Goal: Task Accomplishment & Management: Complete application form

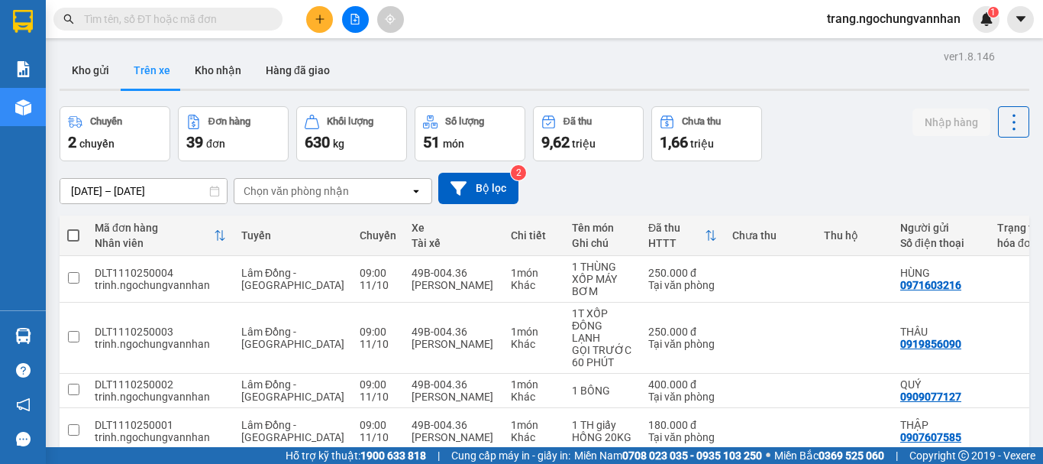
scroll to position [0, 344]
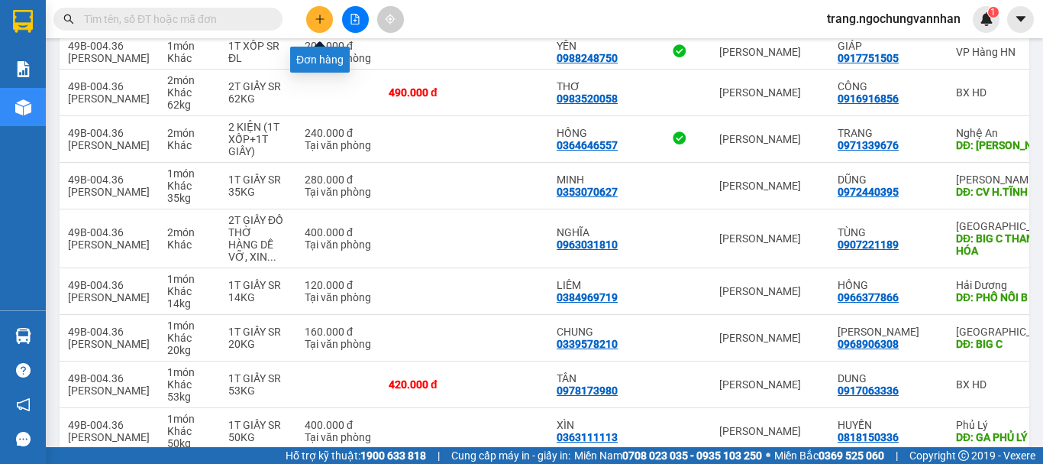
click at [329, 23] on button at bounding box center [319, 19] width 27 height 27
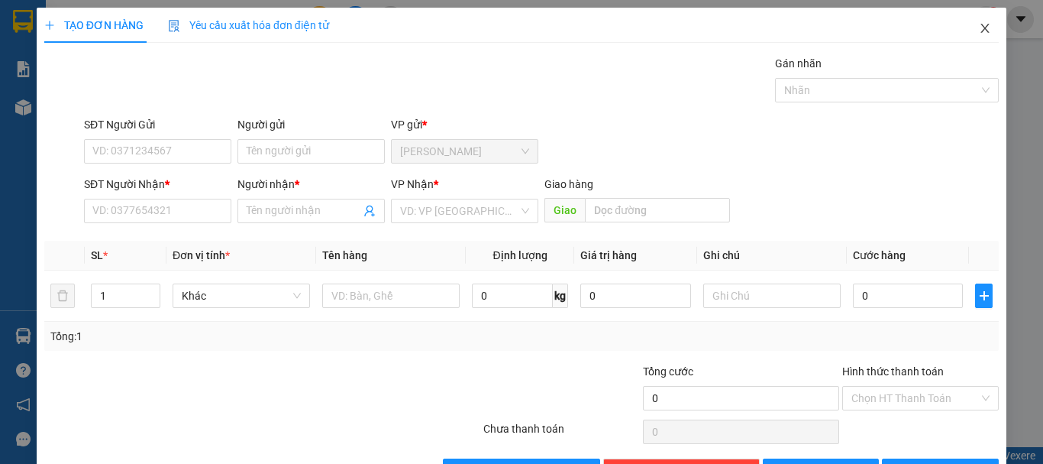
click at [979, 25] on icon "close" at bounding box center [985, 28] width 12 height 12
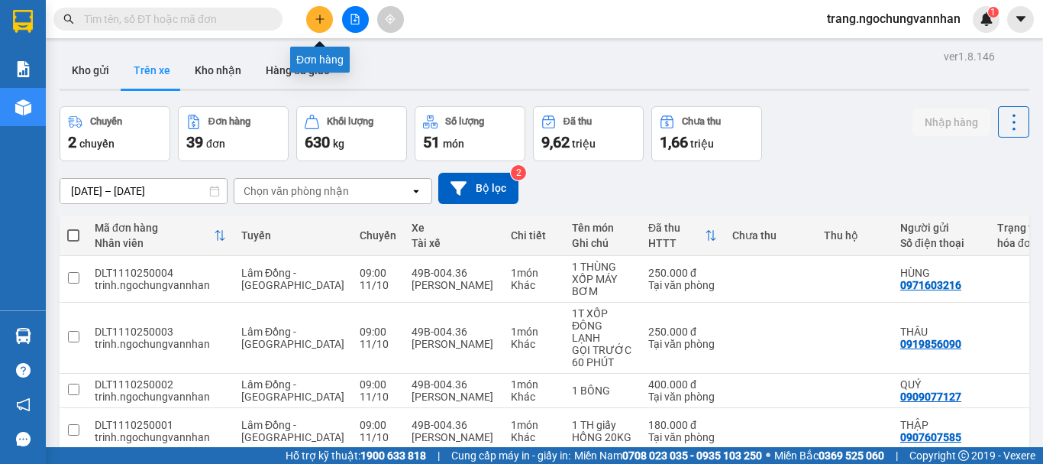
click at [324, 24] on button at bounding box center [319, 19] width 27 height 27
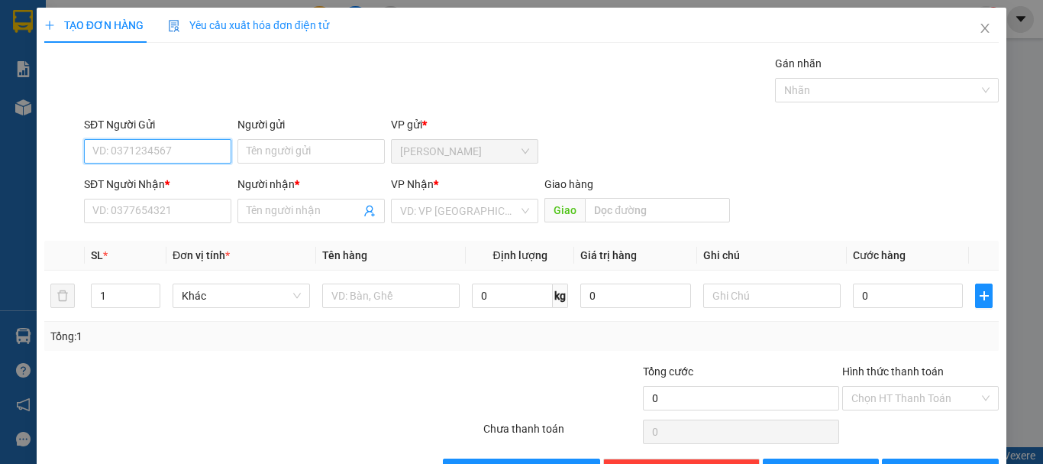
click at [153, 154] on input "SĐT Người Gửi" at bounding box center [157, 151] width 147 height 24
type input "0906313167"
click at [148, 183] on div "0906313167 - SƠN" at bounding box center [156, 181] width 128 height 17
type input "SƠN"
type input "0976875889"
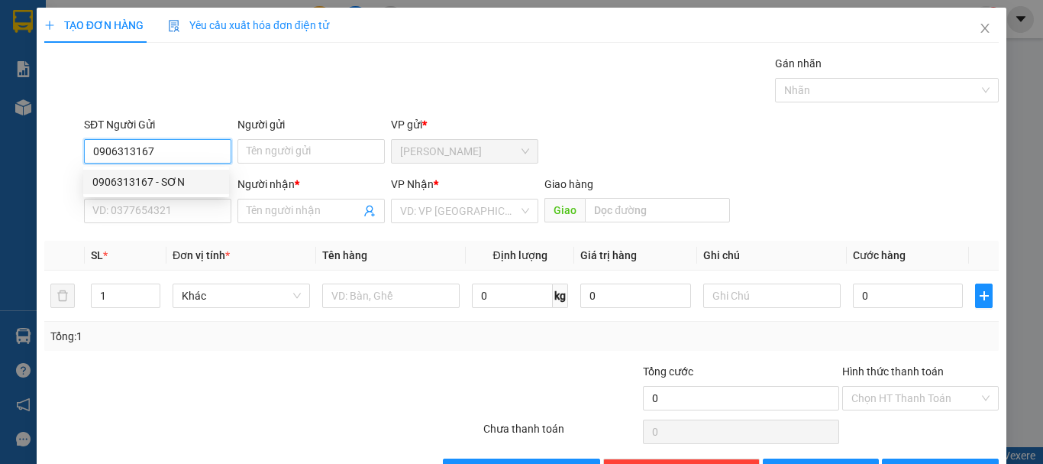
type input "[PERSON_NAME]"
type input "150.000"
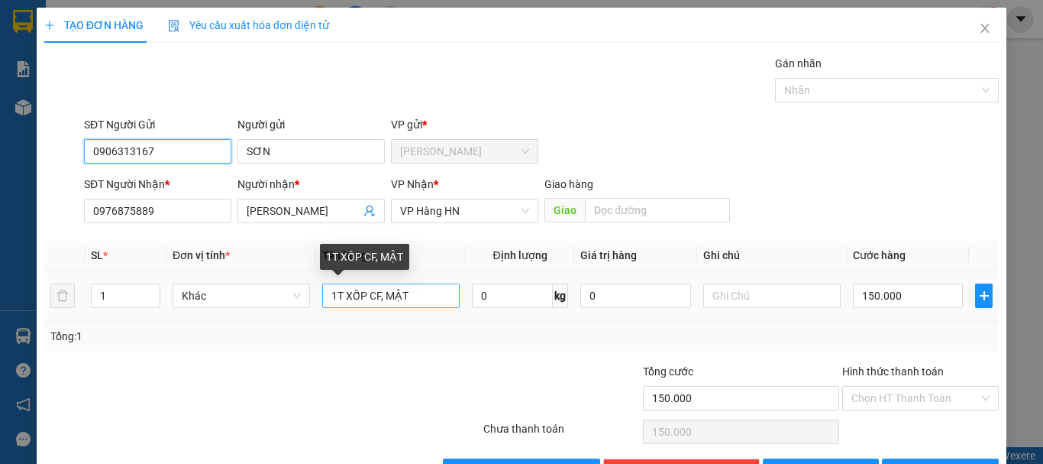
type input "0906313167"
click at [421, 296] on input "1T XỐP CF, MẬT" at bounding box center [390, 295] width 137 height 24
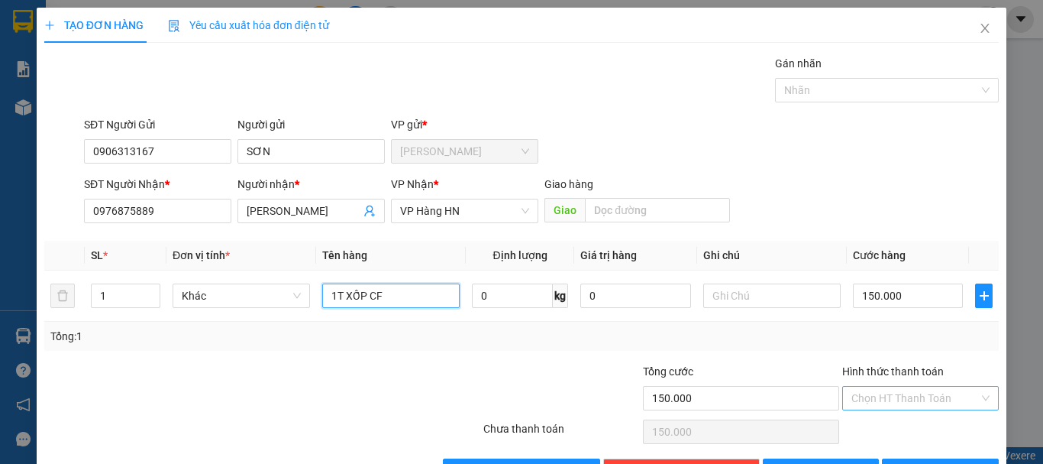
type input "1T XỐP CF"
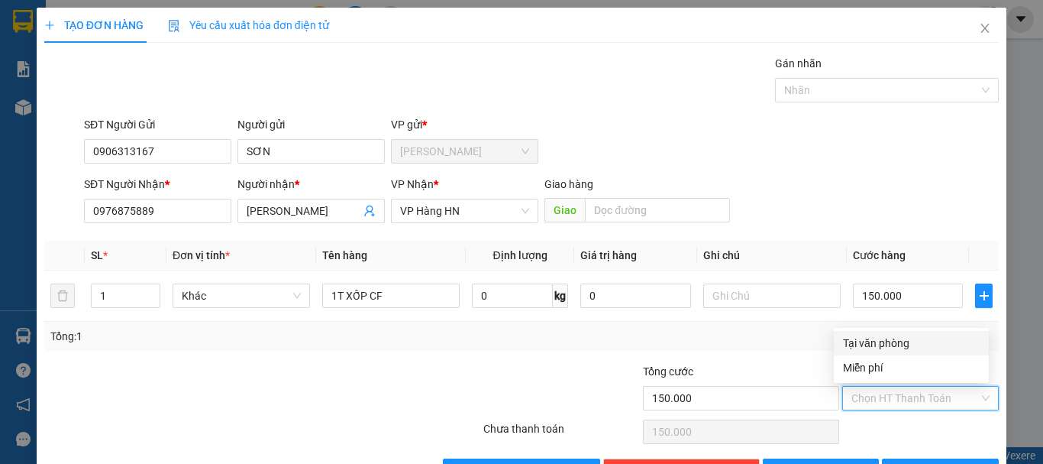
click at [891, 398] on input "Hình thức thanh toán" at bounding box center [916, 398] width 128 height 23
click at [891, 341] on div "Tại văn phòng" at bounding box center [911, 343] width 137 height 17
type input "0"
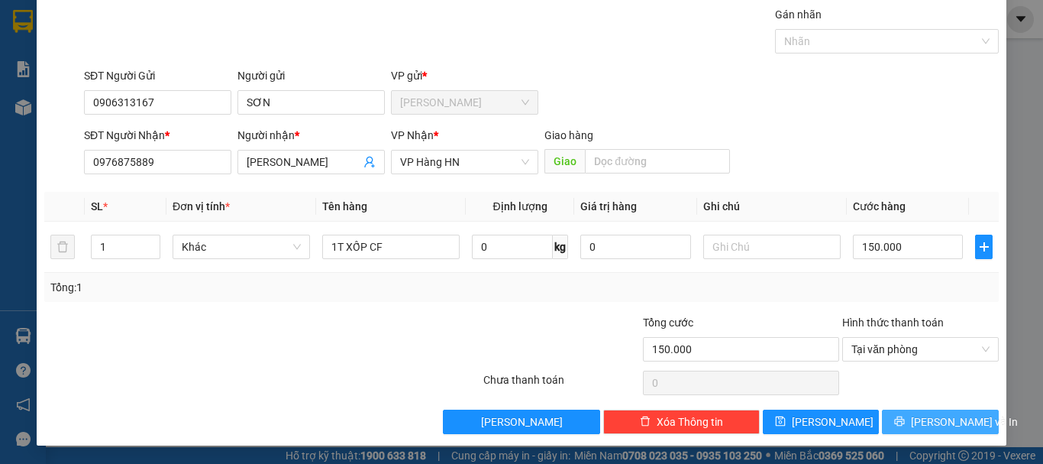
click at [905, 420] on icon "printer" at bounding box center [899, 421] width 11 height 11
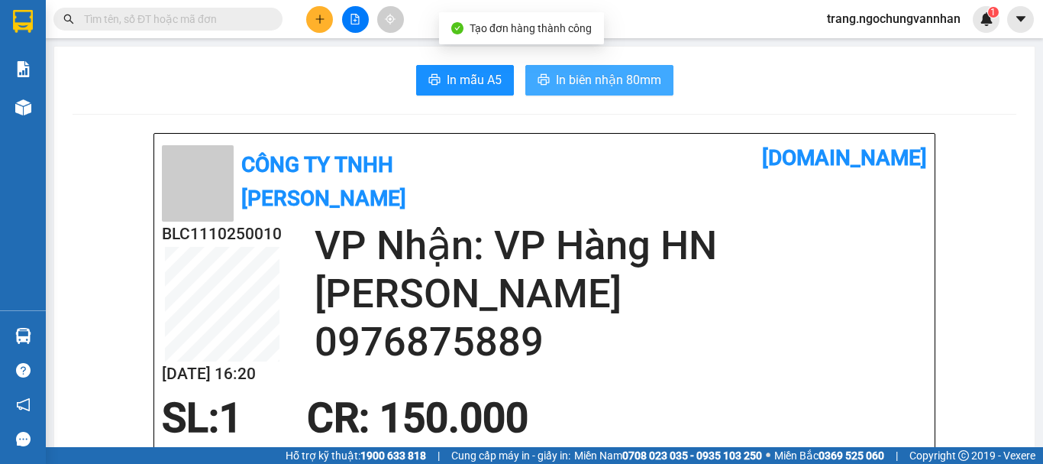
click at [580, 82] on span "In biên nhận 80mm" at bounding box center [608, 79] width 105 height 19
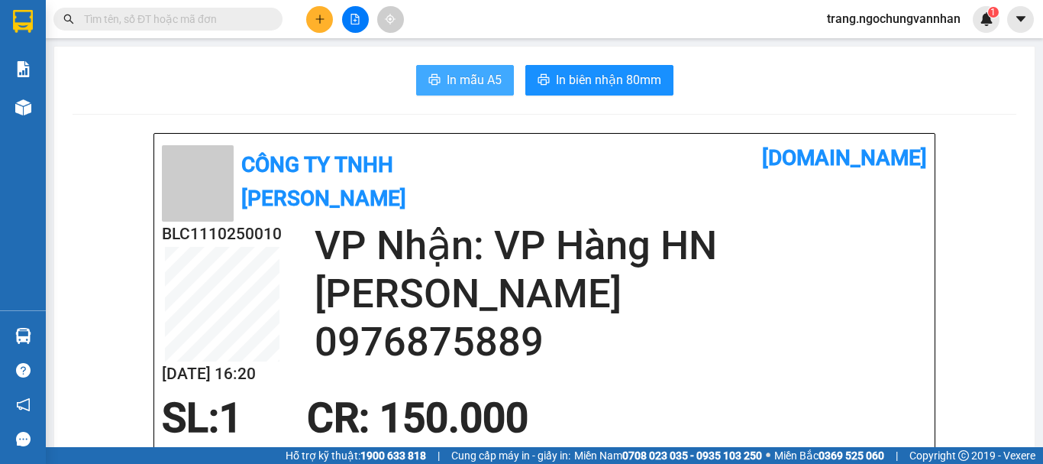
click at [447, 76] on span "In mẫu A5" at bounding box center [474, 79] width 55 height 19
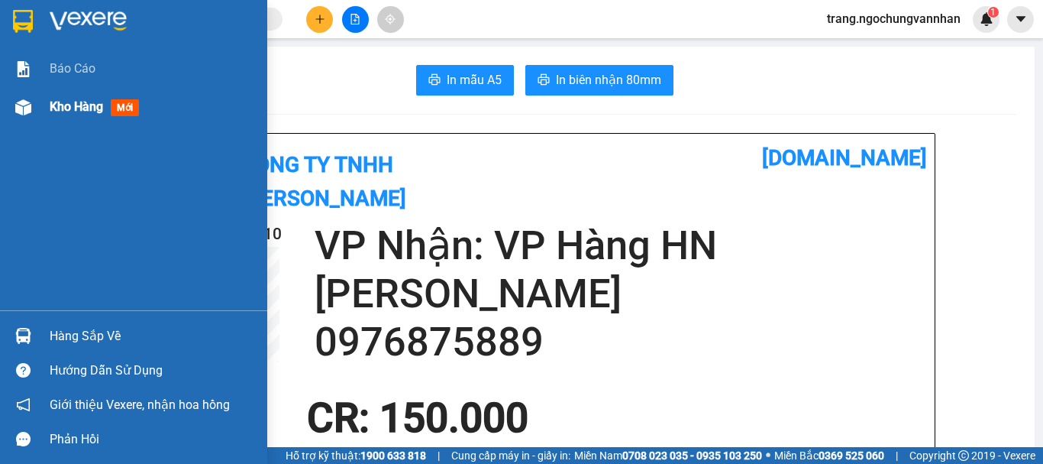
click at [37, 105] on div "Kho hàng mới" at bounding box center [133, 107] width 267 height 38
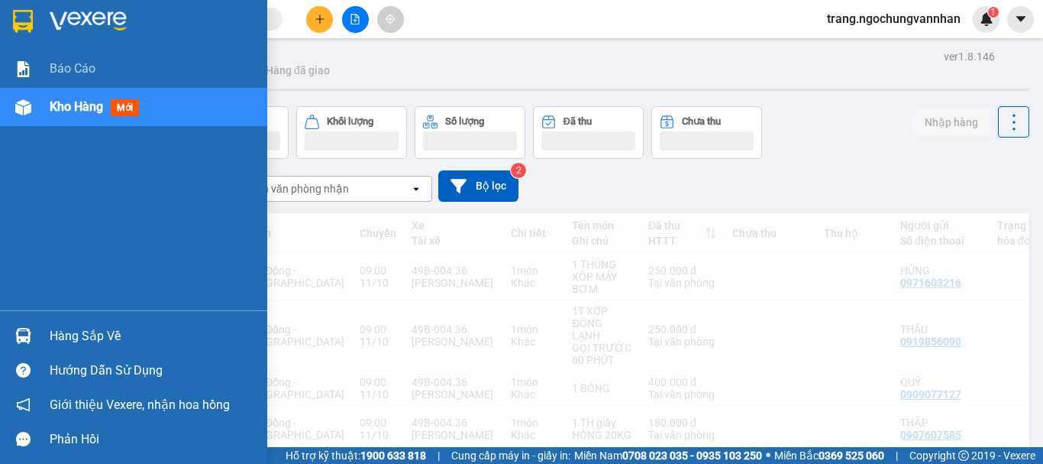
click at [92, 108] on span "Kho hàng" at bounding box center [76, 106] width 53 height 15
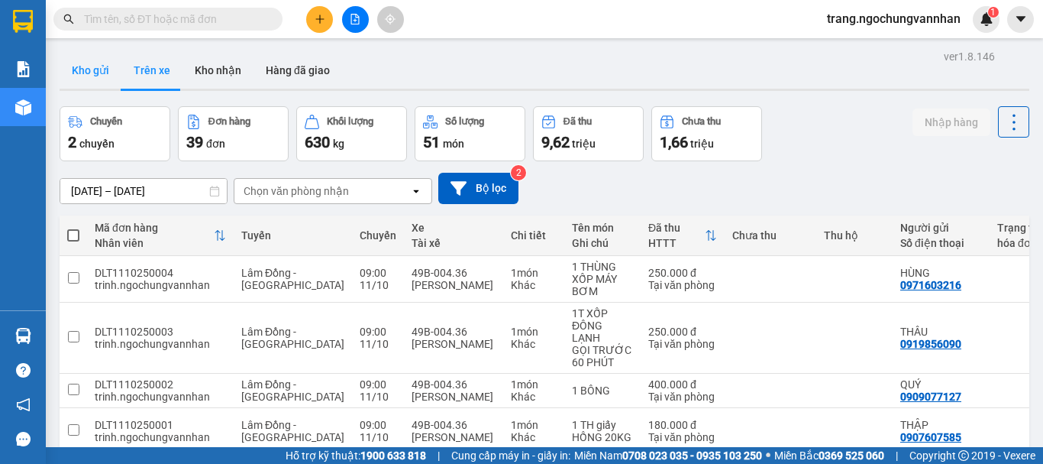
click at [102, 68] on button "Kho gửi" at bounding box center [91, 70] width 62 height 37
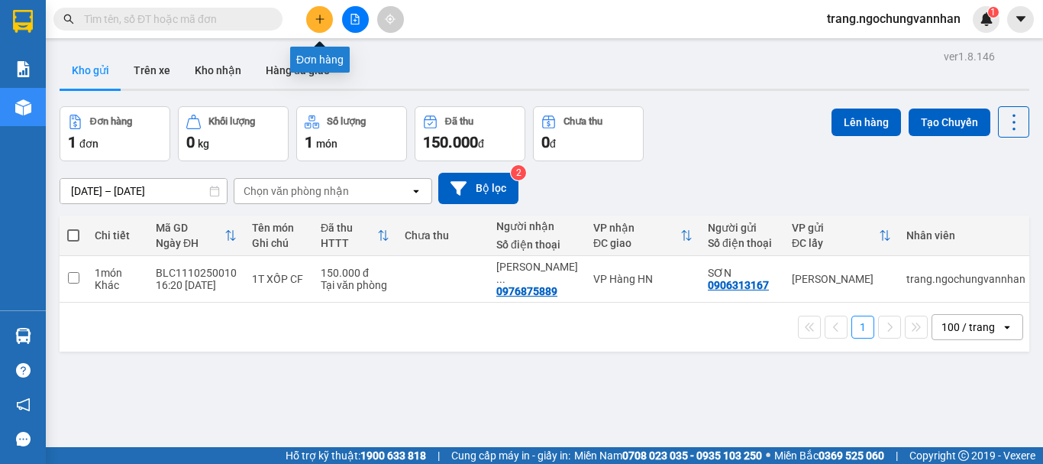
click at [323, 24] on icon "plus" at bounding box center [320, 19] width 11 height 11
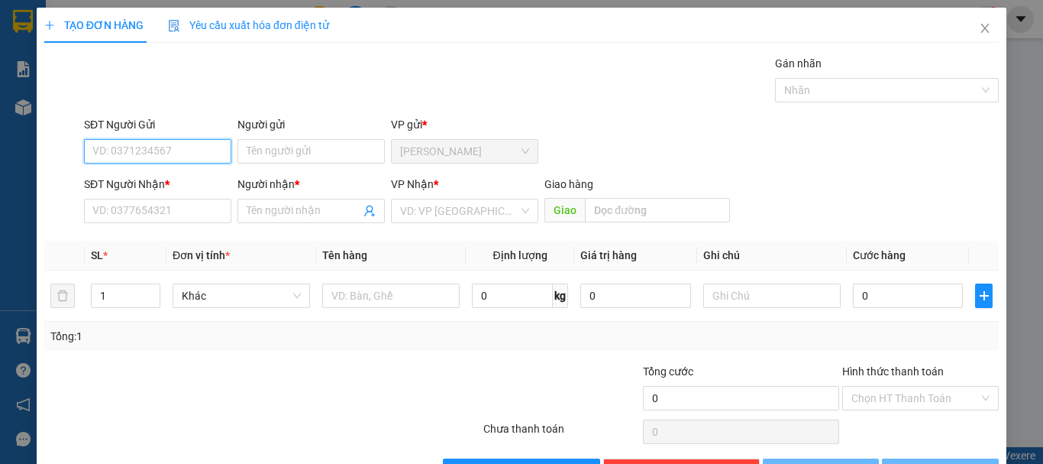
click at [153, 151] on input "SĐT Người Gửi" at bounding box center [157, 151] width 147 height 24
type input "0984604352"
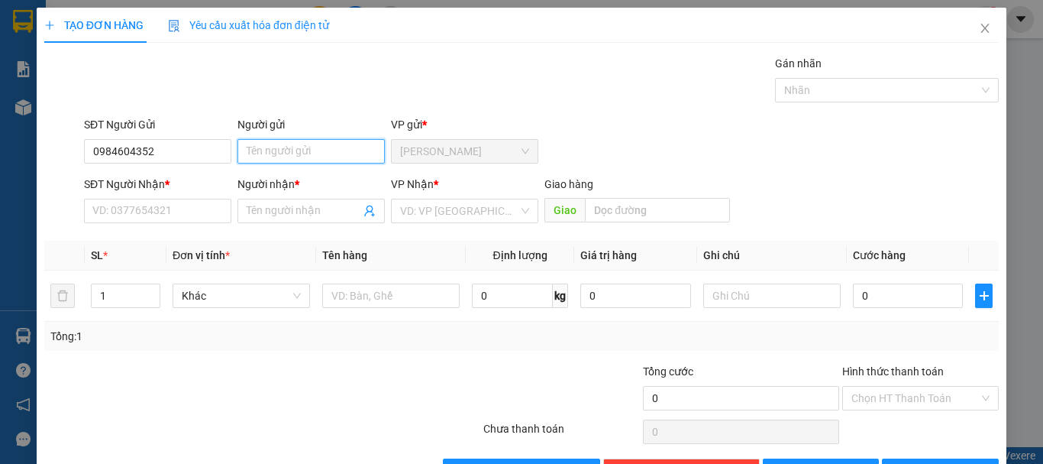
click at [282, 155] on input "Người gửi" at bounding box center [311, 151] width 147 height 24
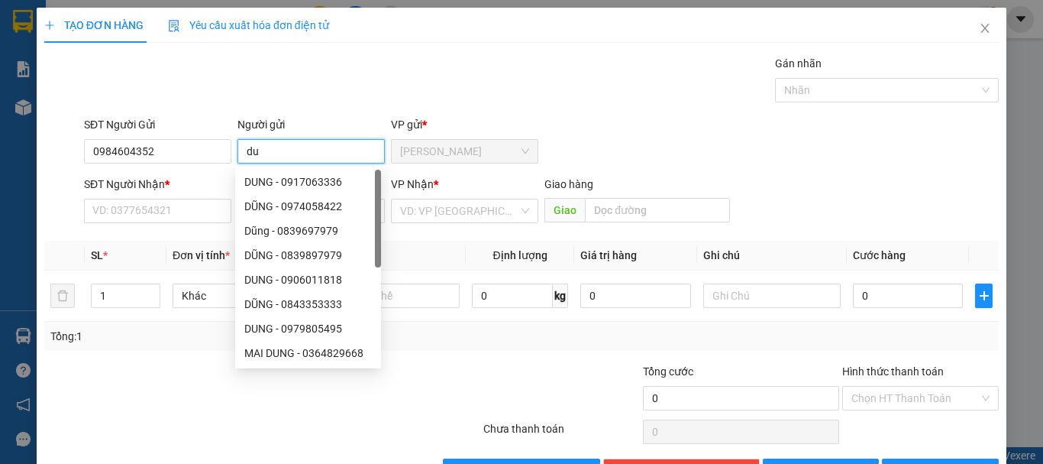
type input "d"
type input "DUNG"
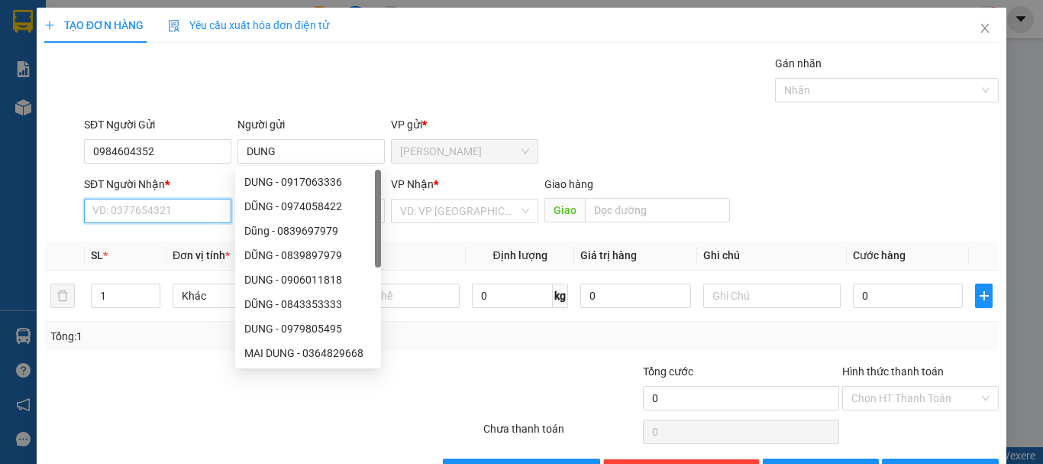
click at [160, 217] on input "SĐT Người Nhận *" at bounding box center [157, 211] width 147 height 24
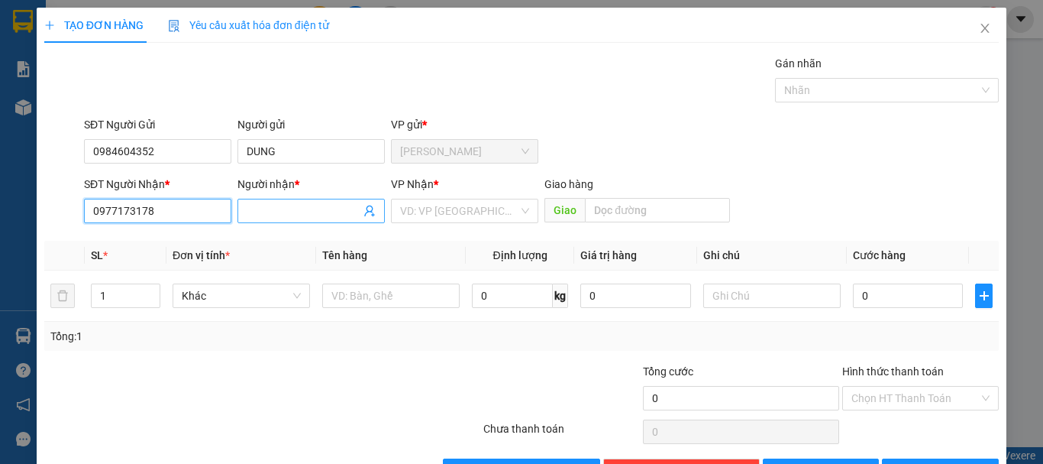
type input "0977173178"
click at [312, 207] on input "Người nhận *" at bounding box center [304, 210] width 114 height 17
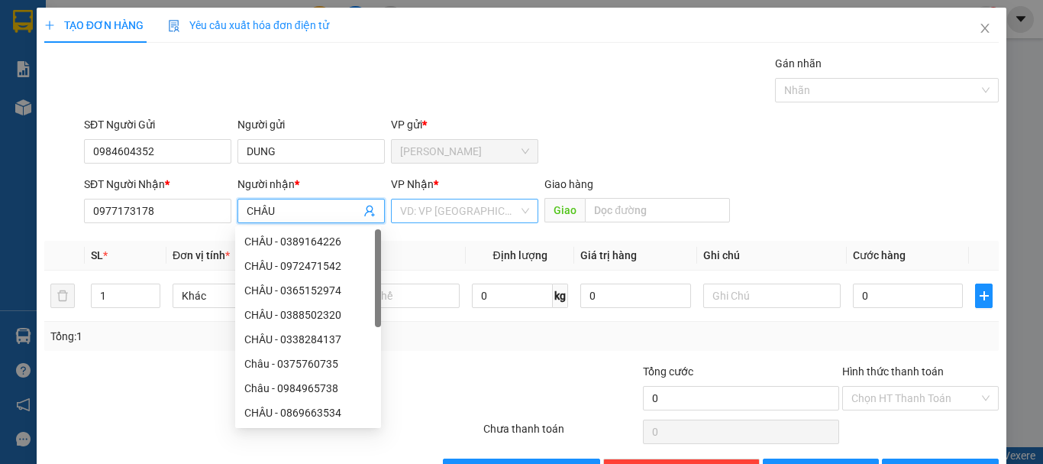
type input "CHÂU"
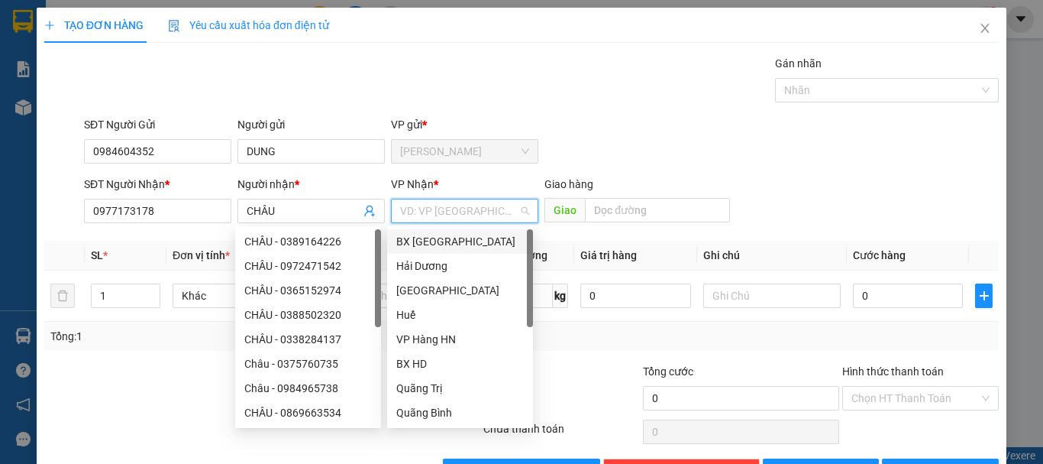
click at [456, 207] on input "search" at bounding box center [459, 210] width 118 height 23
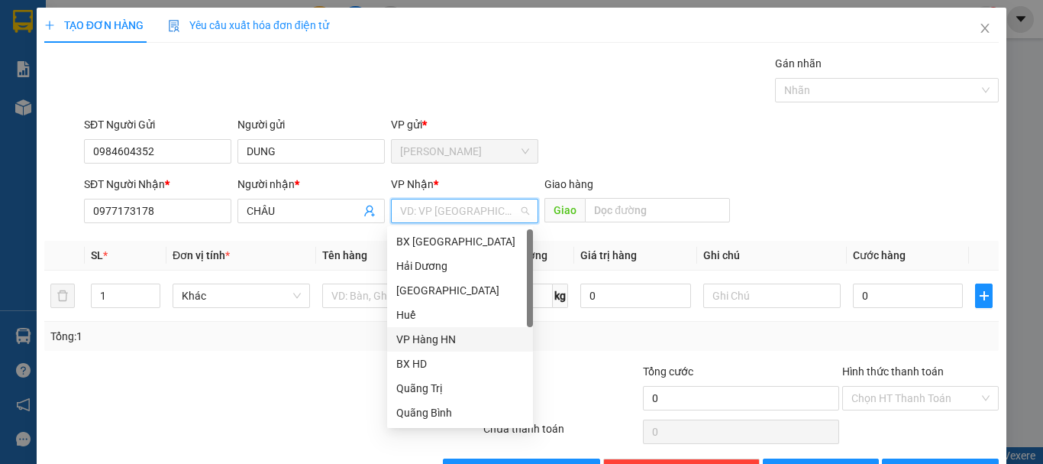
click at [427, 341] on div "VP Hàng HN" at bounding box center [460, 339] width 128 height 17
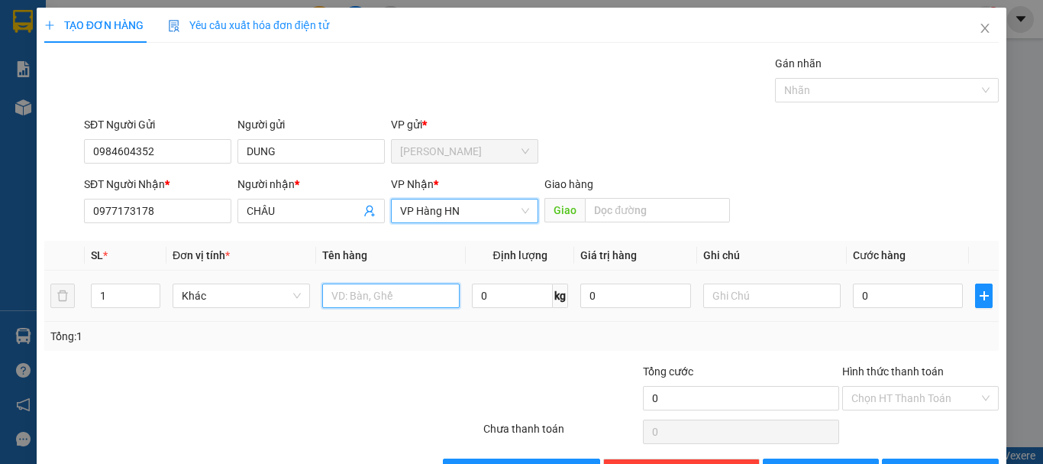
click at [348, 294] on input "text" at bounding box center [390, 295] width 137 height 24
type input "1T GIẤY SR 40KG"
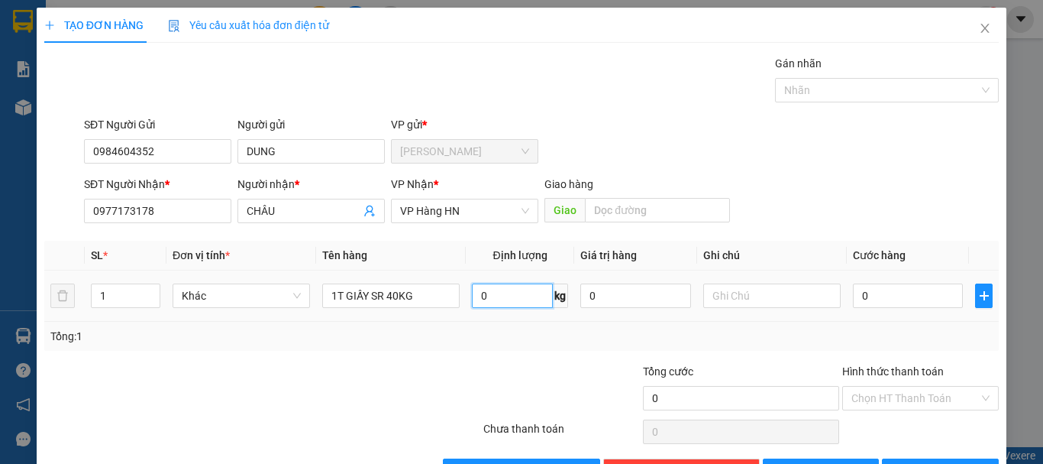
click at [491, 301] on input "0" at bounding box center [512, 295] width 81 height 24
type input "40"
click at [886, 291] on input "0" at bounding box center [908, 295] width 110 height 24
type input "3"
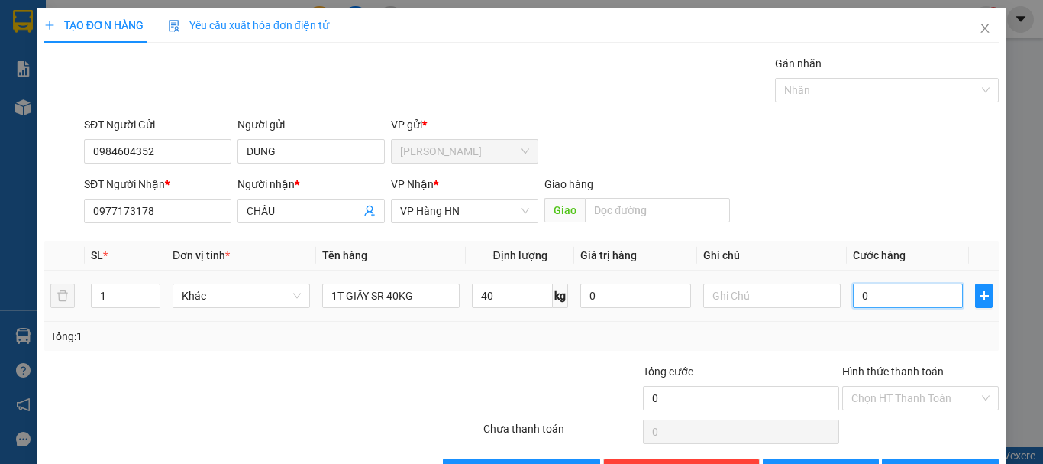
type input "3"
type input "32"
type input "320"
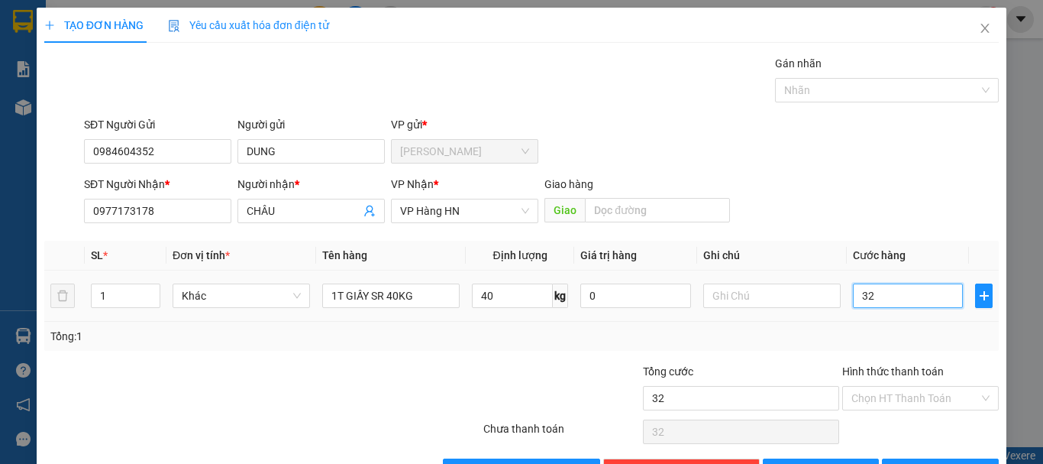
type input "320"
type input "3.200"
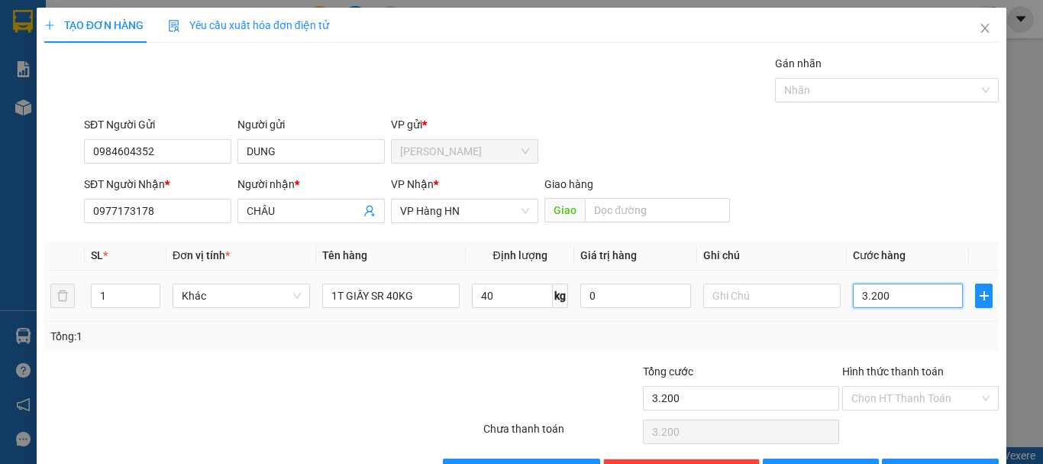
type input "32.000"
type input "320.000"
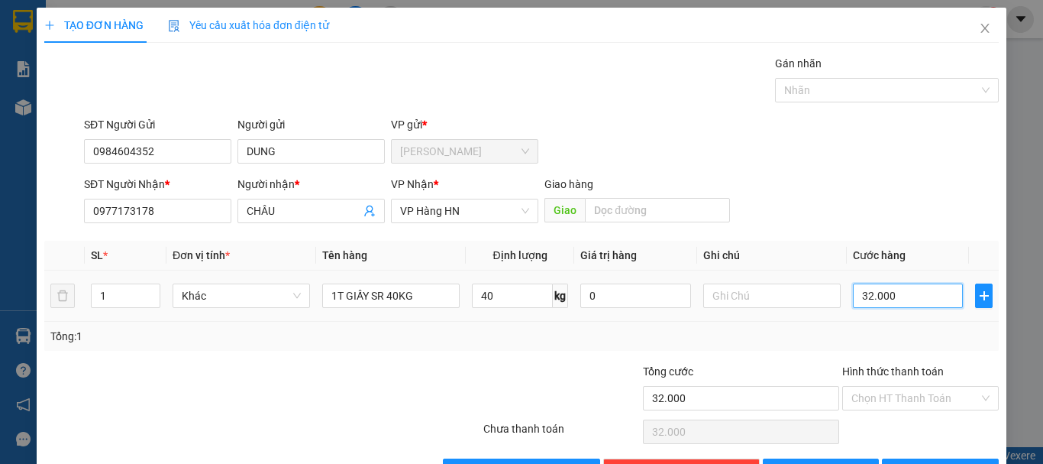
type input "320.000"
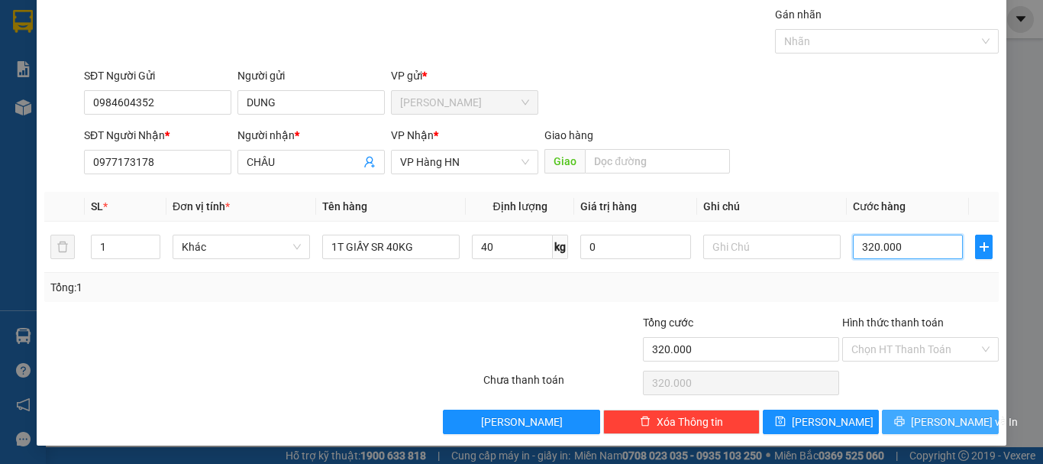
type input "320.000"
click at [927, 425] on span "[PERSON_NAME] và In" at bounding box center [964, 421] width 107 height 17
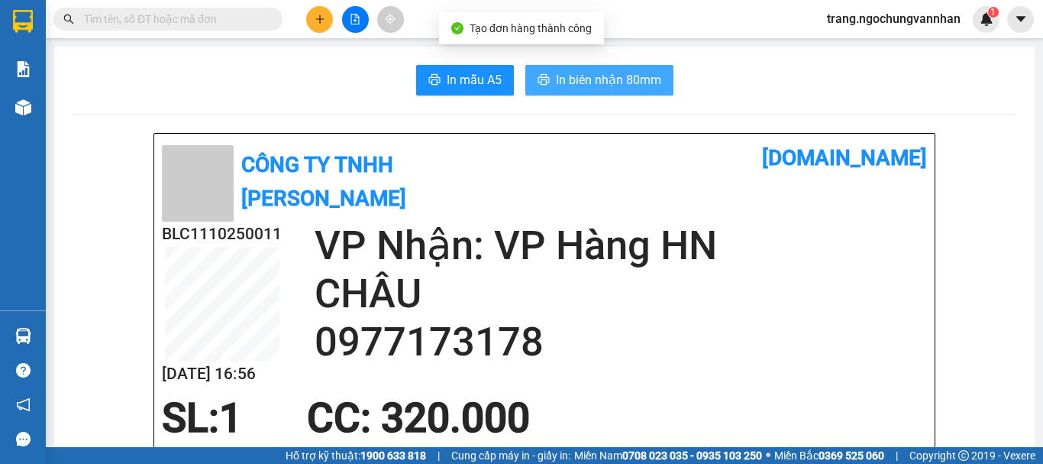
click at [583, 82] on span "In biên nhận 80mm" at bounding box center [608, 79] width 105 height 19
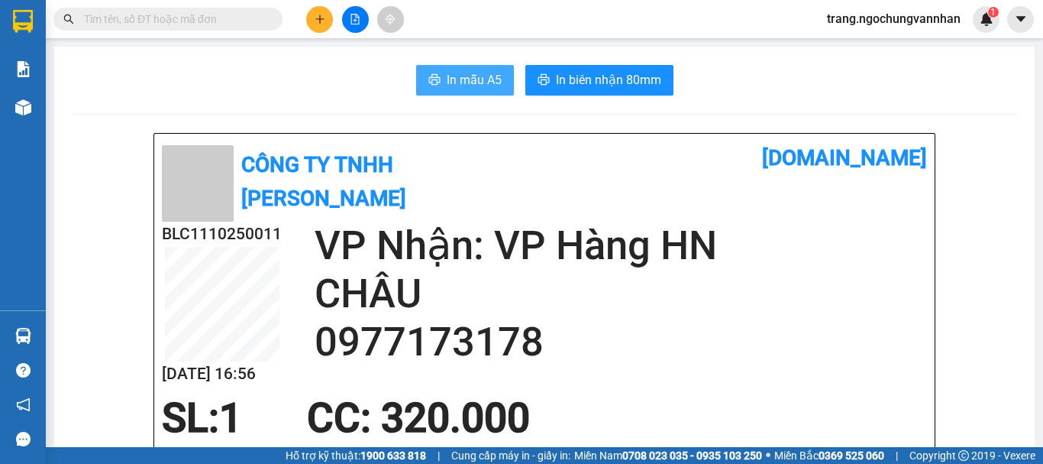
click at [471, 76] on span "In mẫu A5" at bounding box center [474, 79] width 55 height 19
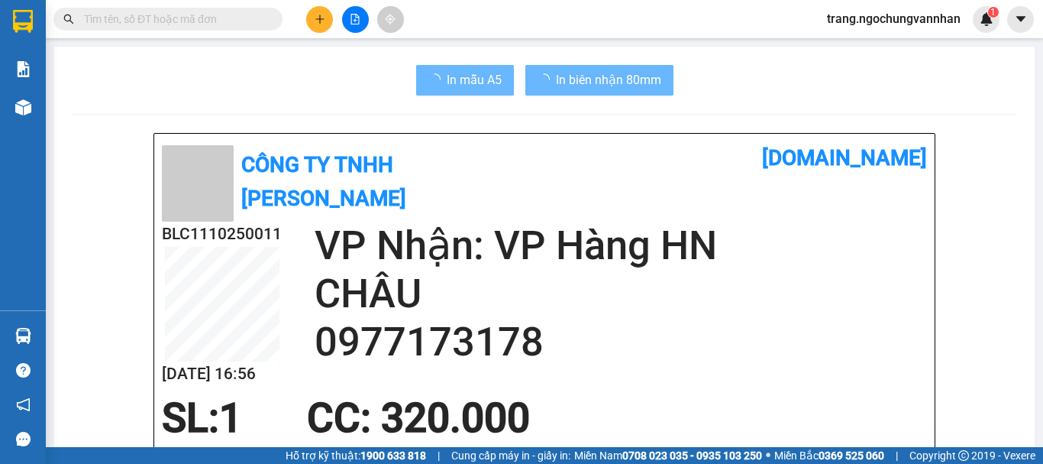
click at [797, 416] on div "SL: 1 CC : 320.000" at bounding box center [535, 418] width 765 height 46
